Goal: Task Accomplishment & Management: Complete application form

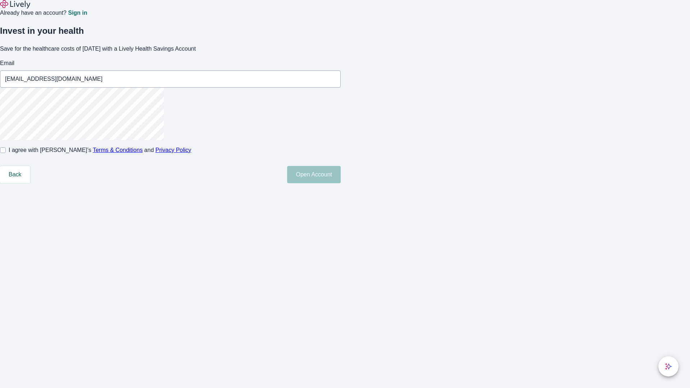
click at [6, 153] on input "I agree with Lively’s Terms & Conditions and Privacy Policy" at bounding box center [3, 150] width 6 height 6
checkbox input "true"
click at [341, 183] on button "Open Account" at bounding box center [314, 174] width 54 height 17
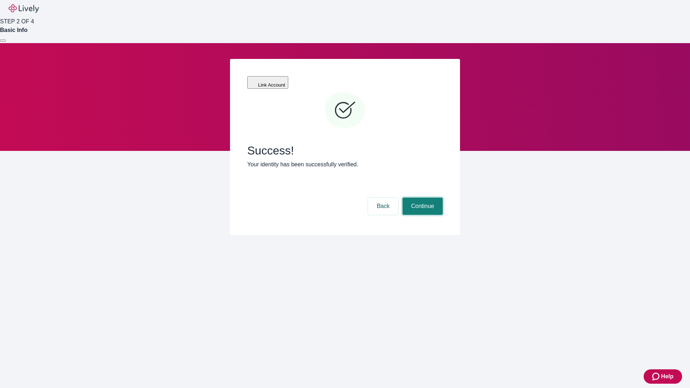
click at [422, 198] on button "Continue" at bounding box center [423, 206] width 40 height 17
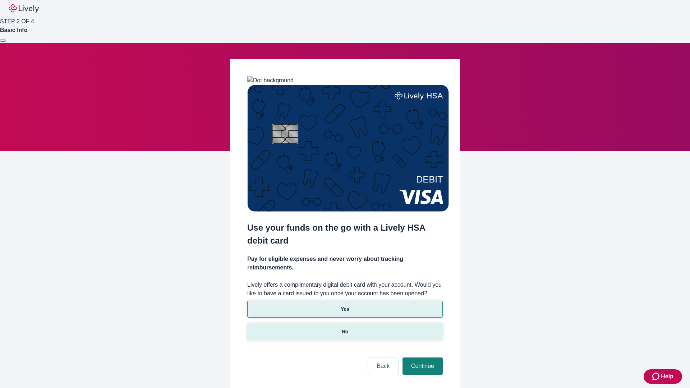
click at [345, 328] on p "No" at bounding box center [345, 332] width 7 height 8
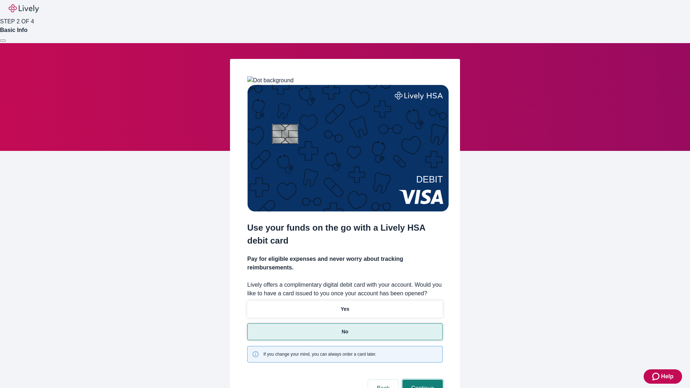
click at [422, 380] on button "Continue" at bounding box center [423, 388] width 40 height 17
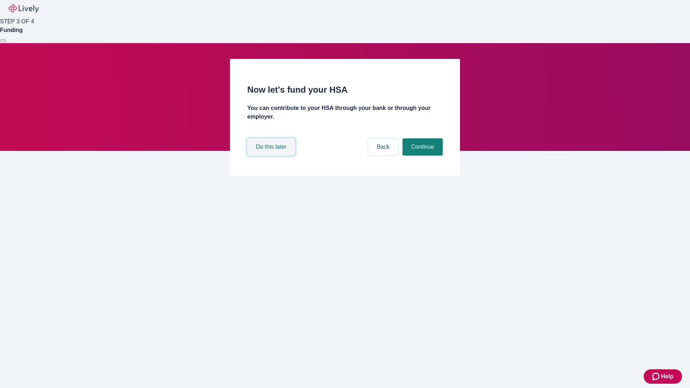
click at [272, 156] on button "Do this later" at bounding box center [271, 146] width 48 height 17
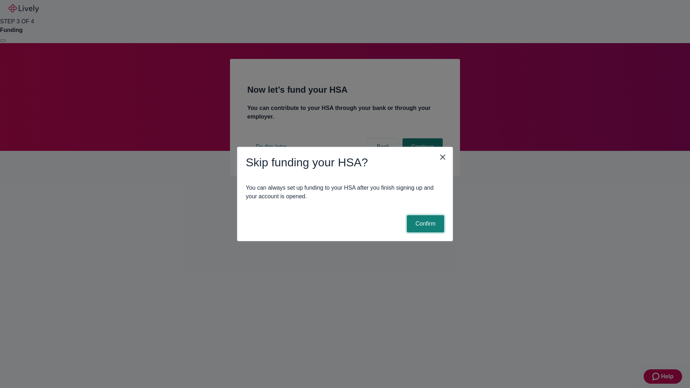
click at [425, 224] on button "Confirm" at bounding box center [425, 223] width 37 height 17
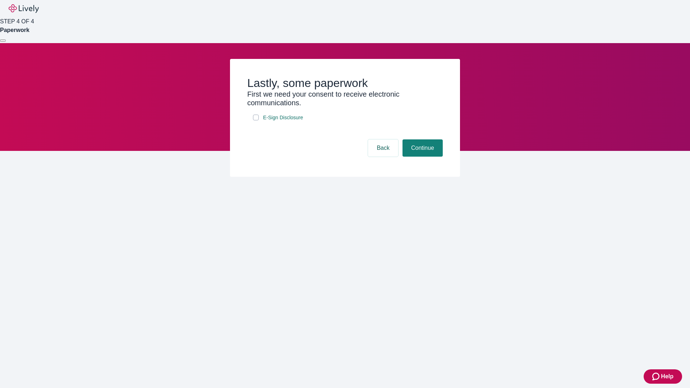
click at [256, 120] on input "E-Sign Disclosure" at bounding box center [256, 118] width 6 height 6
checkbox input "true"
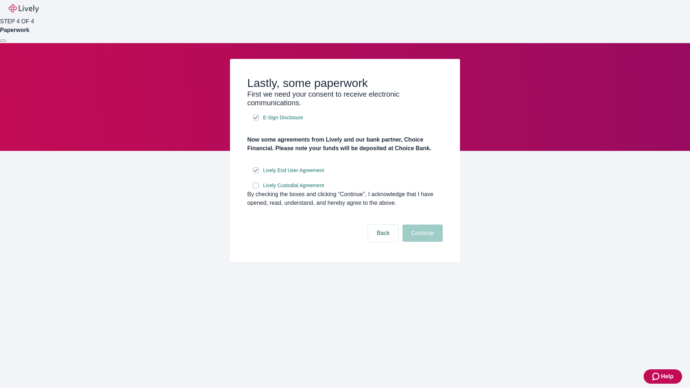
click at [256, 188] on input "Lively Custodial Agreement" at bounding box center [256, 186] width 6 height 6
checkbox input "true"
click at [422, 242] on button "Continue" at bounding box center [423, 233] width 40 height 17
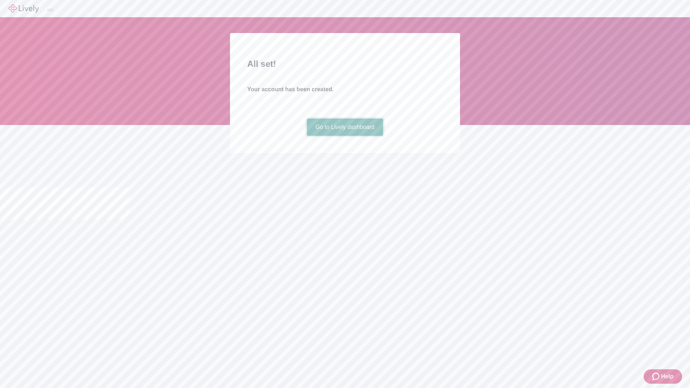
click at [345, 136] on link "Go to Lively dashboard" at bounding box center [345, 127] width 77 height 17
